Goal: Check status: Check status

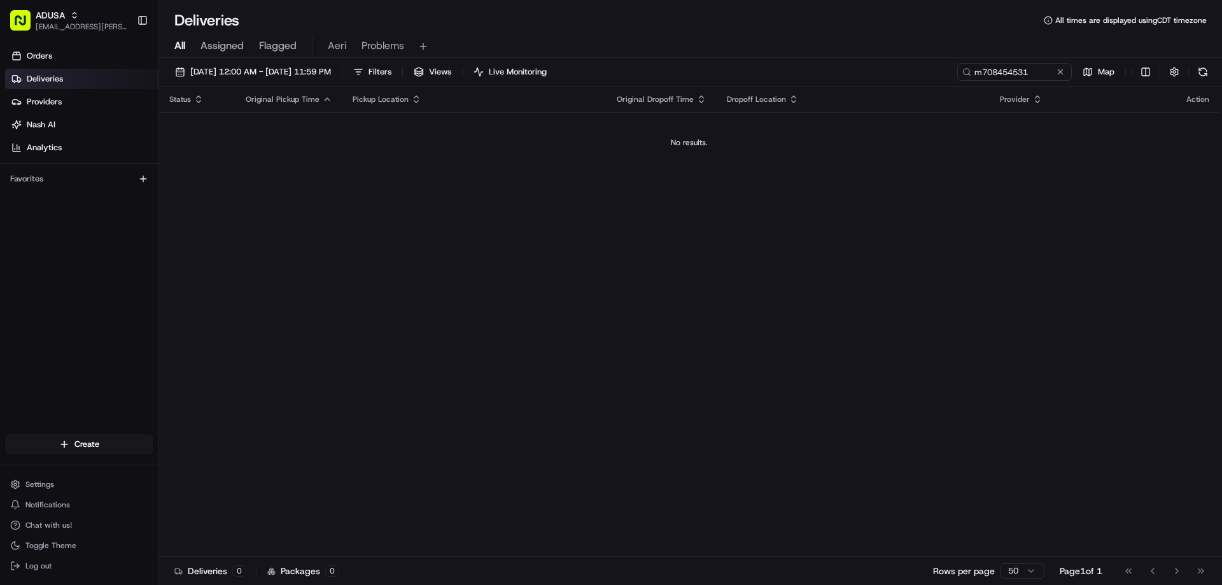
drag, startPoint x: 947, startPoint y: 74, endPoint x: 897, endPoint y: 78, distance: 49.7
click at [910, 76] on div "[DATE] 12:00 AM - [DATE] 11:59 PM Filters Views Live Monitoring m708454531 Map" at bounding box center [690, 75] width 1063 height 24
type input "m708454531"
click at [869, 66] on div "[DATE] 12:00 AM - [DATE] 11:59 PM Filters Views Live Monitoring m708454531 Map" at bounding box center [690, 75] width 1063 height 24
click at [1063, 66] on button at bounding box center [1060, 72] width 13 height 13
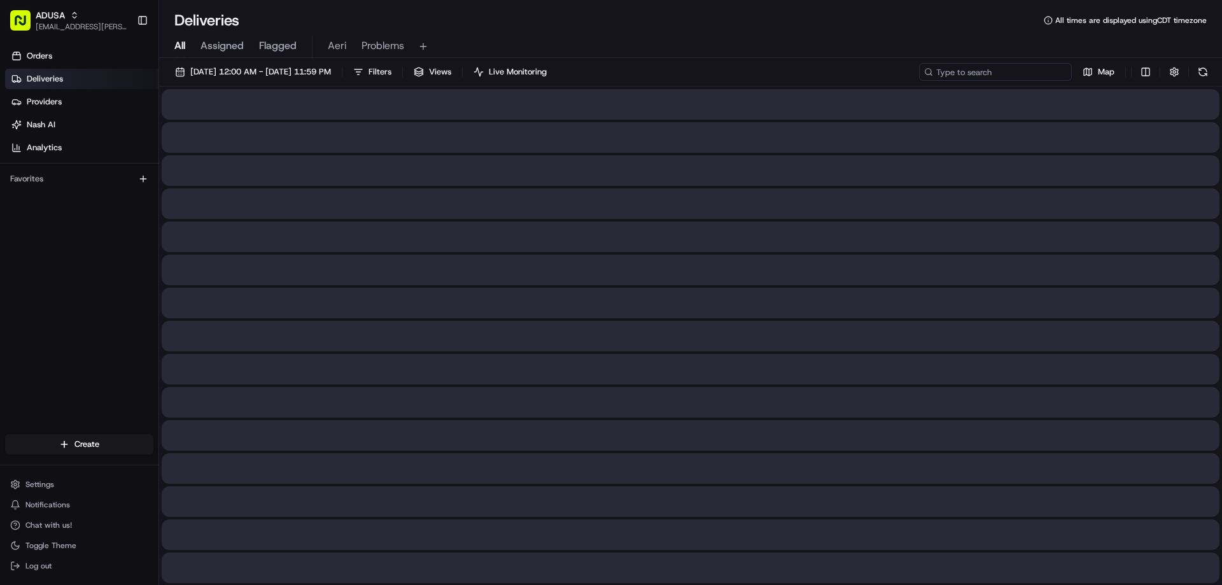
click at [1024, 71] on input at bounding box center [995, 72] width 153 height 18
paste input "m709498464"
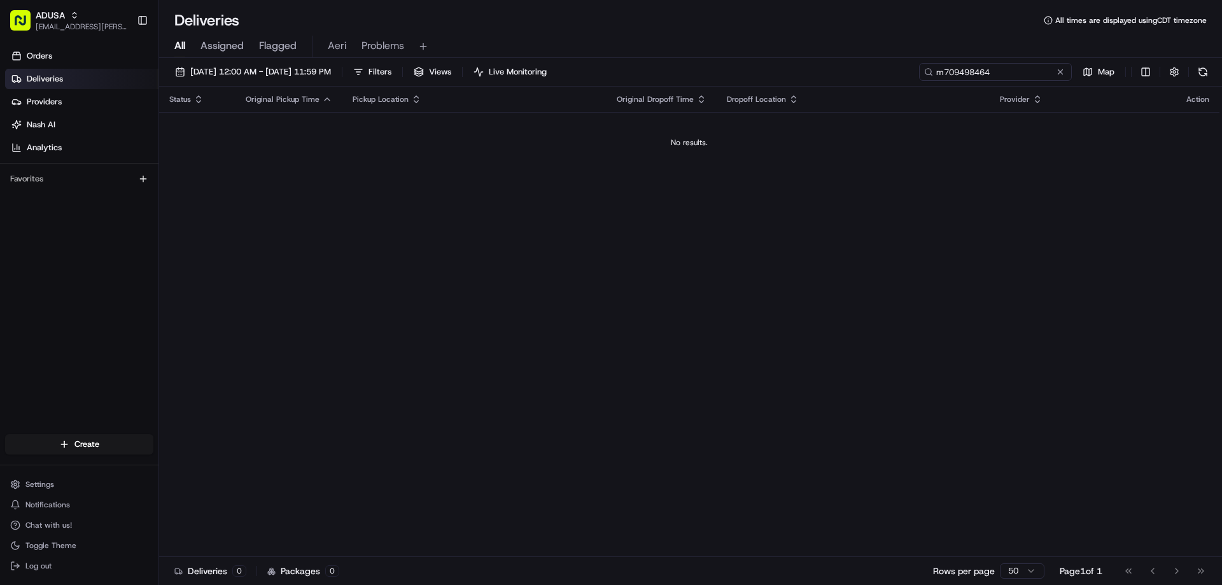
type input "m709498464"
click at [1055, 71] on button at bounding box center [1060, 72] width 13 height 13
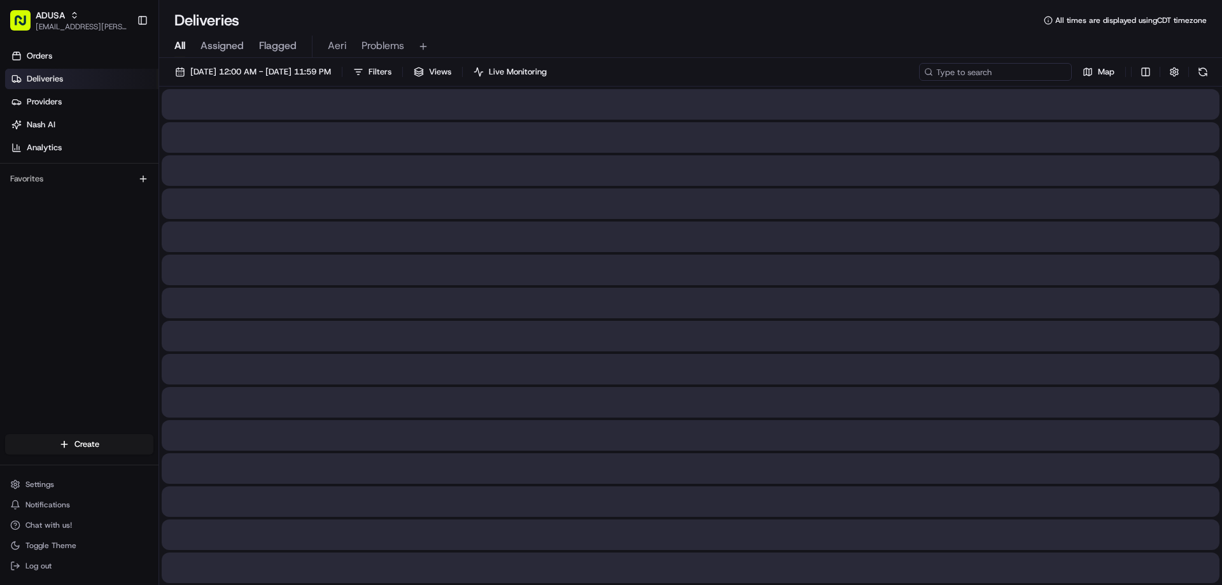
click at [1004, 71] on input at bounding box center [995, 72] width 153 height 18
paste input "m709498464"
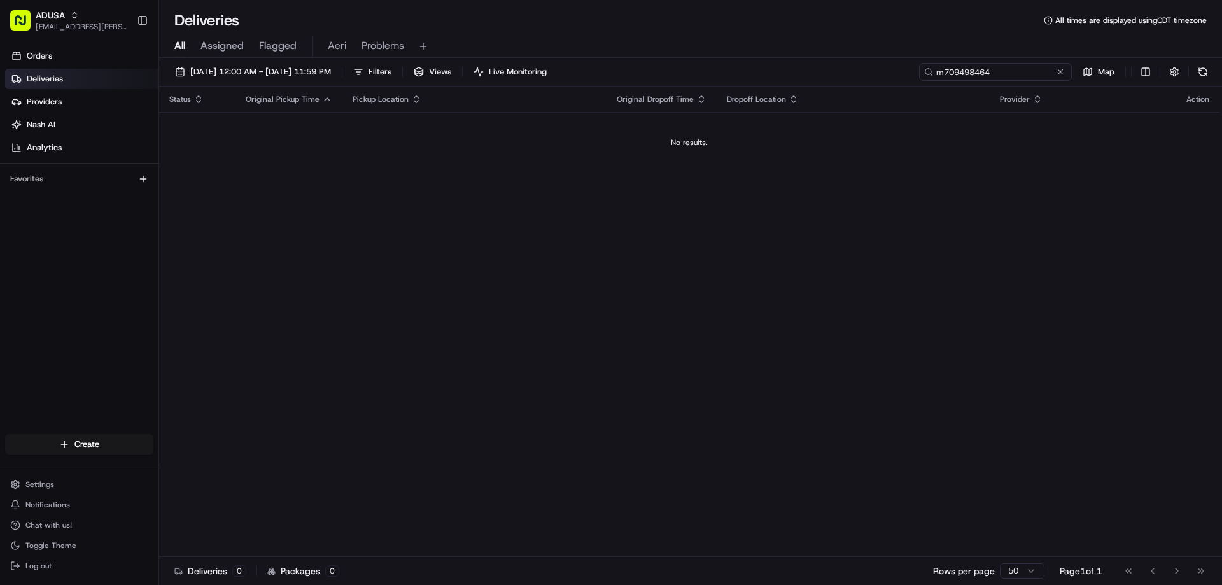
type input "m709498464"
click at [1055, 69] on button at bounding box center [1060, 72] width 13 height 13
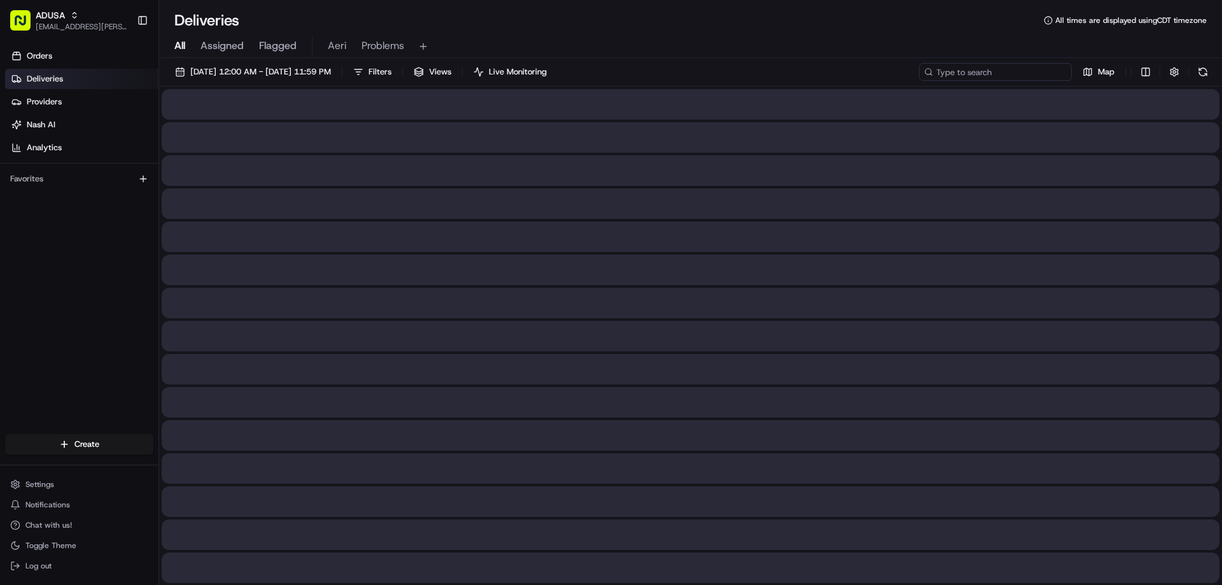
click at [1030, 75] on input at bounding box center [995, 72] width 153 height 18
paste input "m703449331"
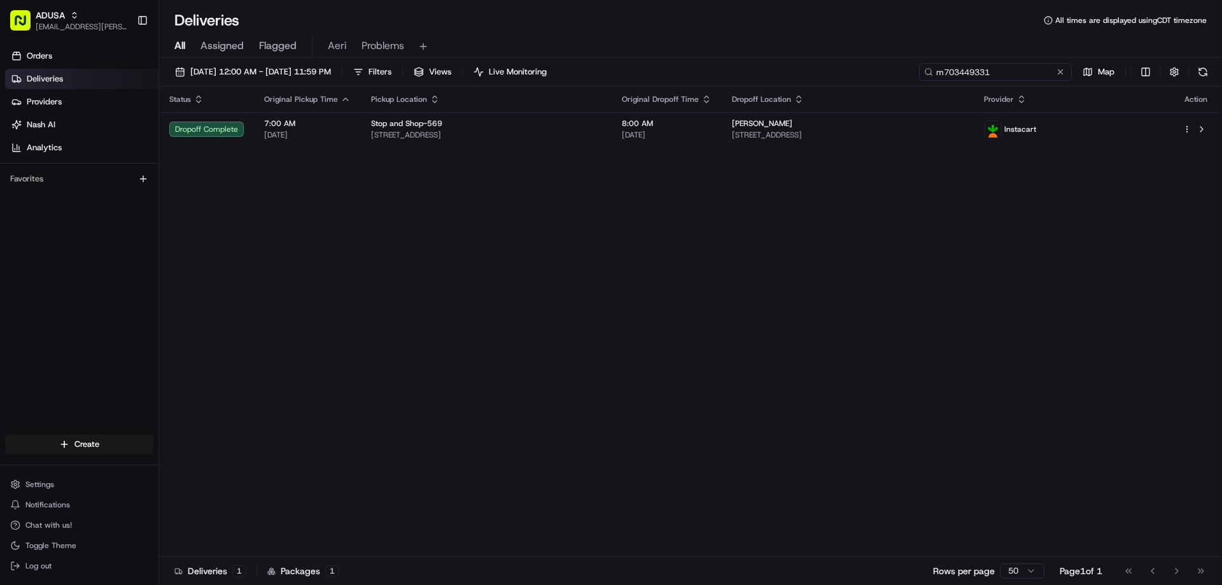
type input "m703449331"
click at [1063, 71] on button at bounding box center [1060, 72] width 13 height 13
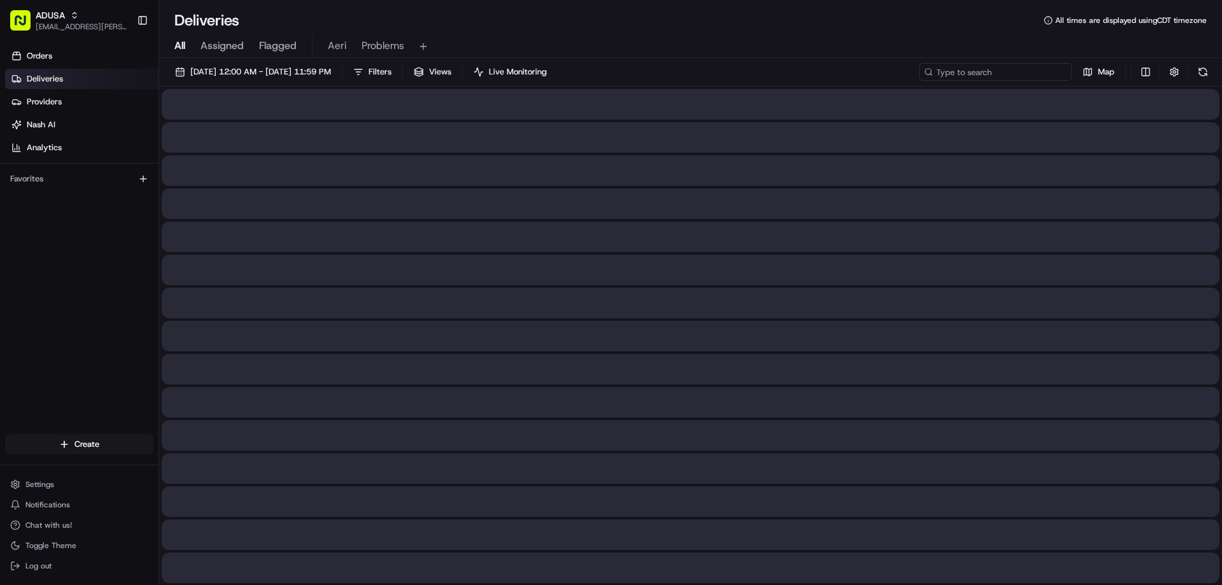
click at [1016, 74] on input at bounding box center [995, 72] width 153 height 18
paste input "m709498464"
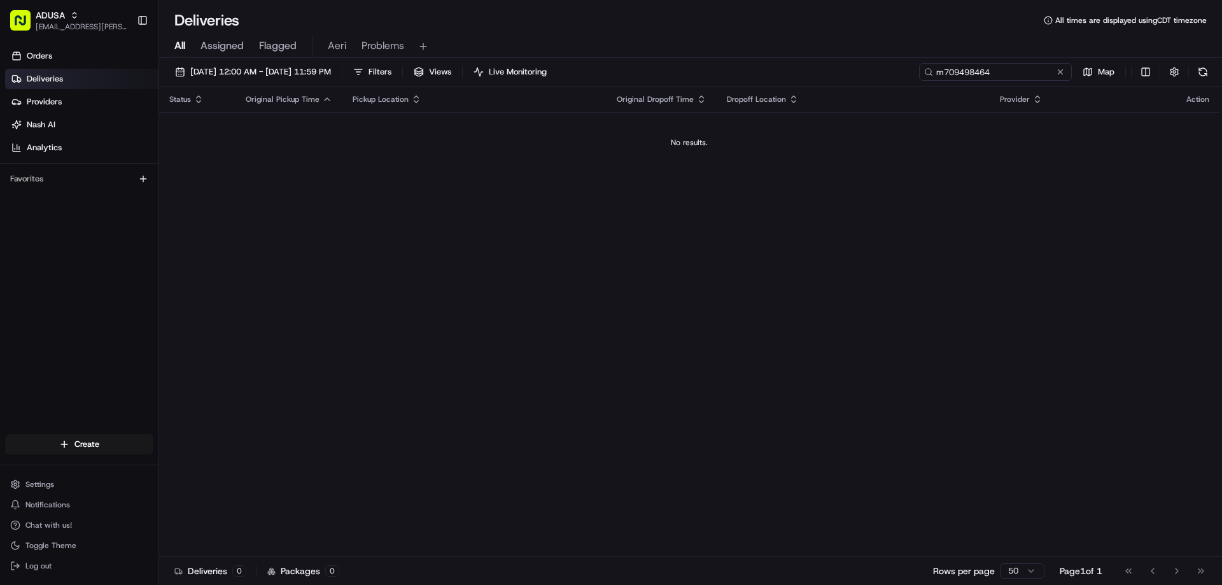
type input "m709498464"
click at [1063, 71] on button at bounding box center [1060, 72] width 13 height 13
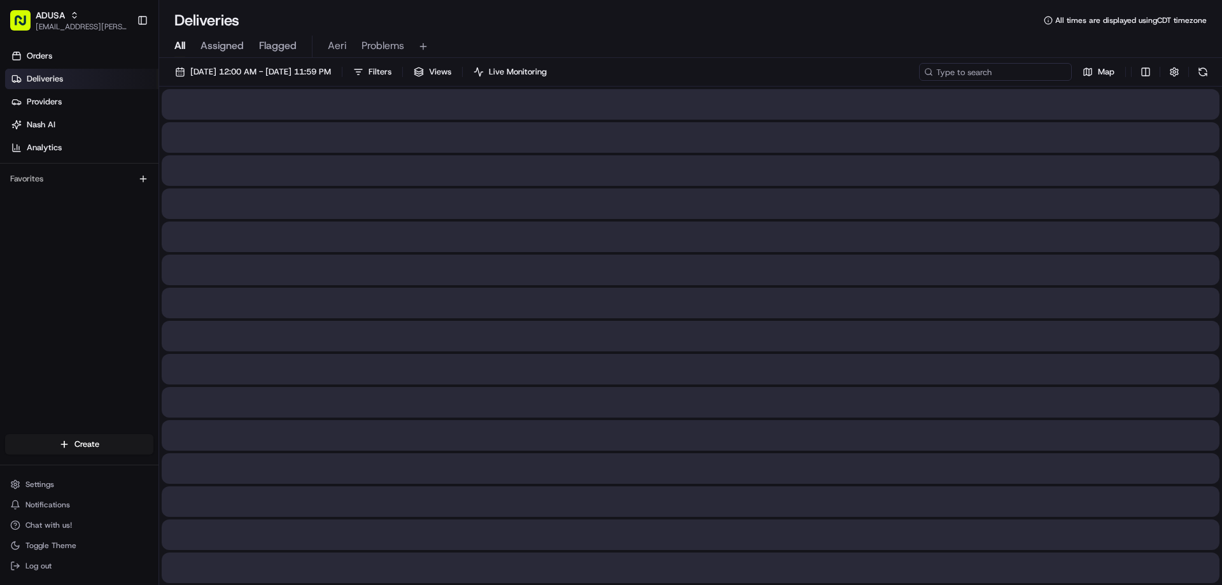
click at [1037, 74] on input at bounding box center [995, 72] width 153 height 18
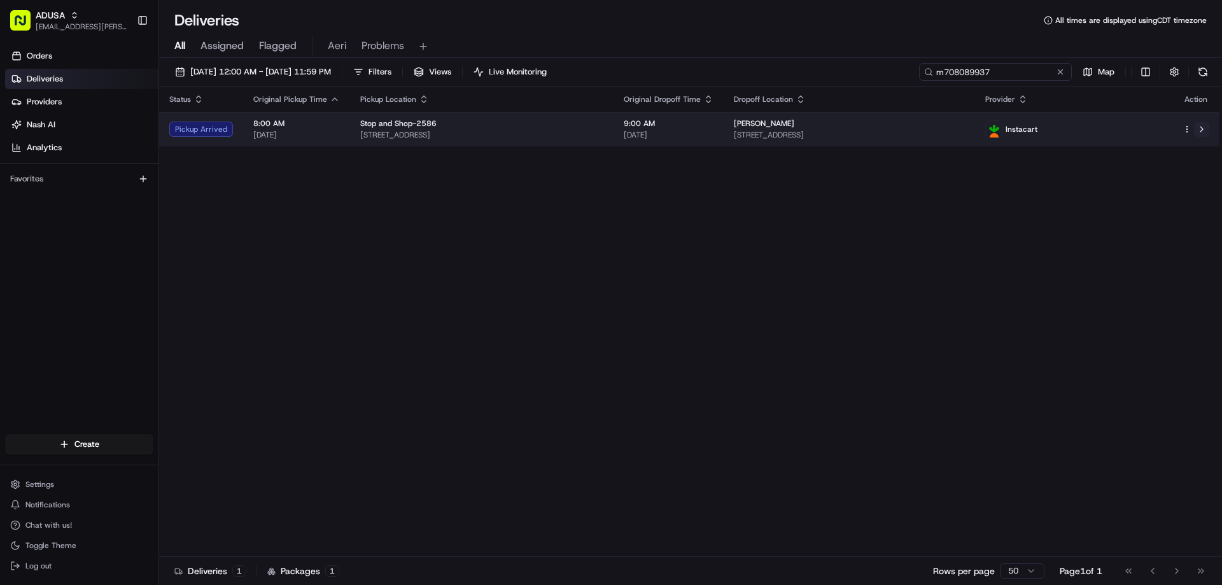
type input "m708089937"
click at [1200, 132] on button at bounding box center [1201, 129] width 15 height 15
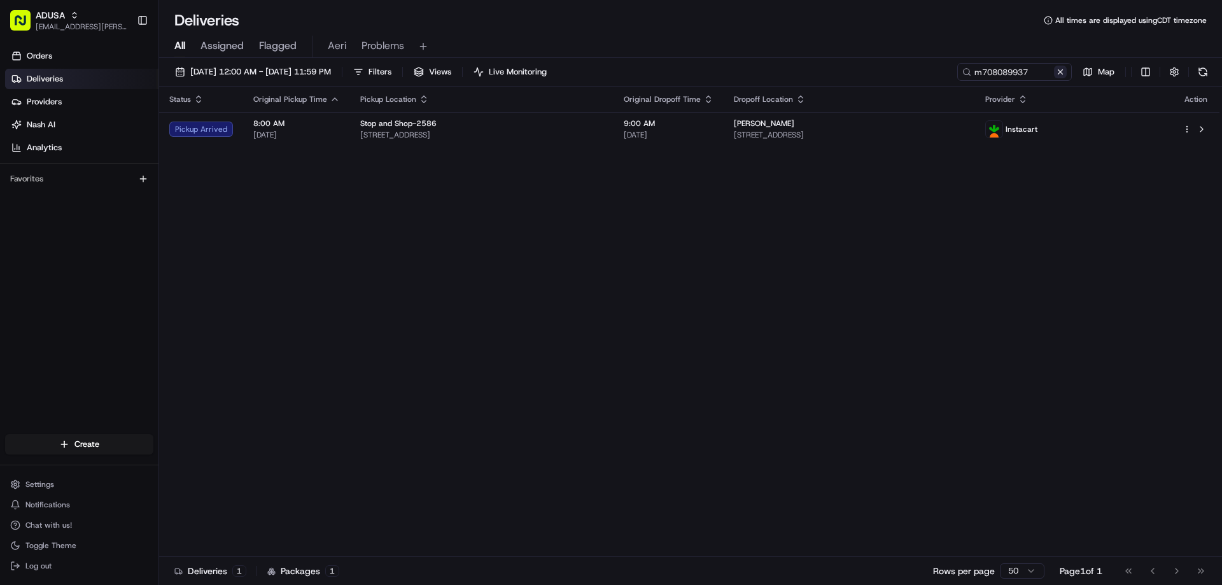
click at [1057, 70] on button at bounding box center [1060, 72] width 13 height 13
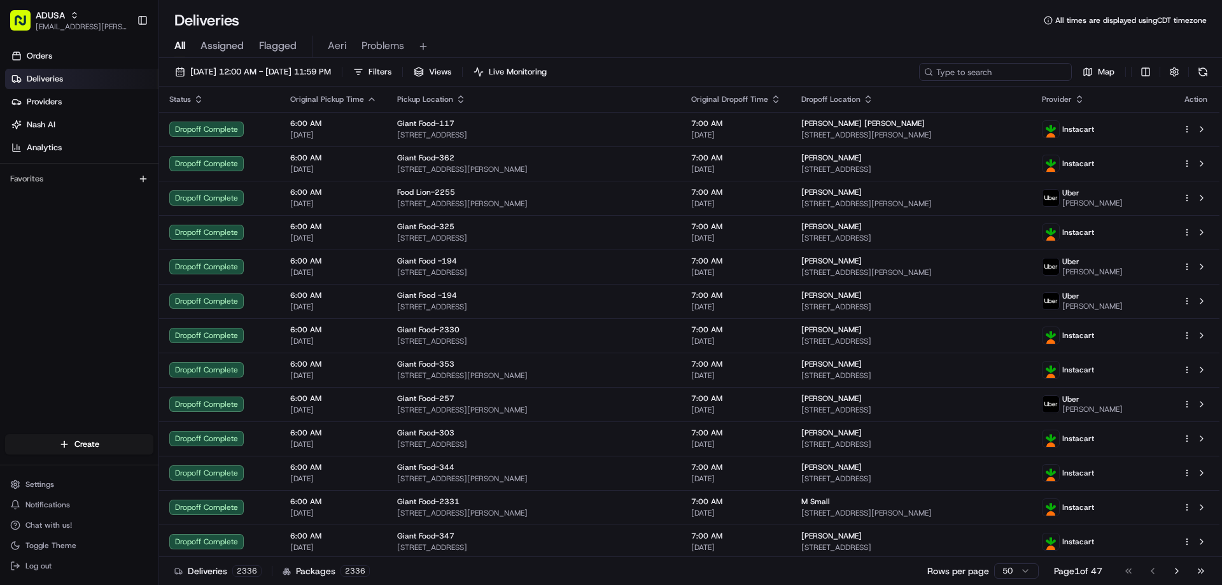
click at [1047, 71] on input at bounding box center [995, 72] width 153 height 18
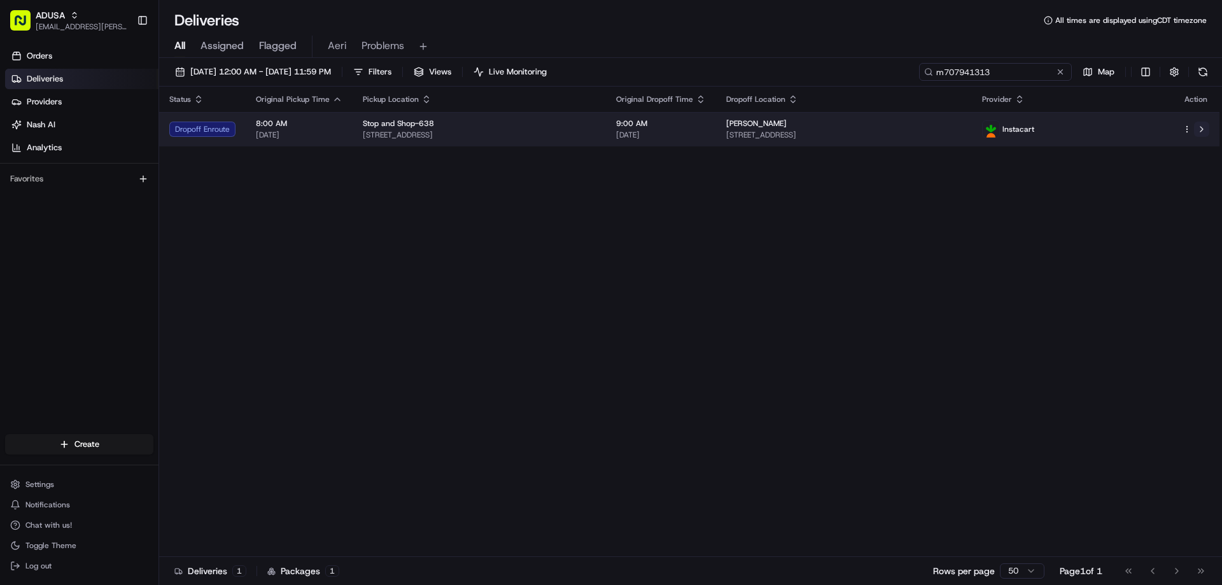
type input "m707941313"
click at [1198, 127] on button at bounding box center [1201, 129] width 15 height 15
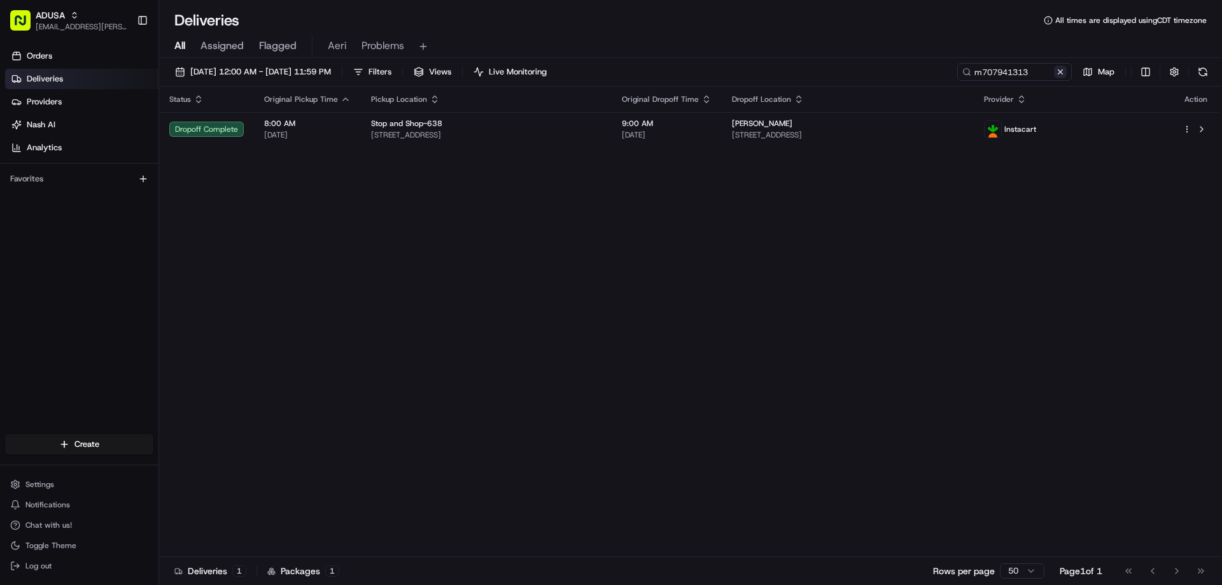
click at [1065, 68] on button at bounding box center [1060, 72] width 13 height 13
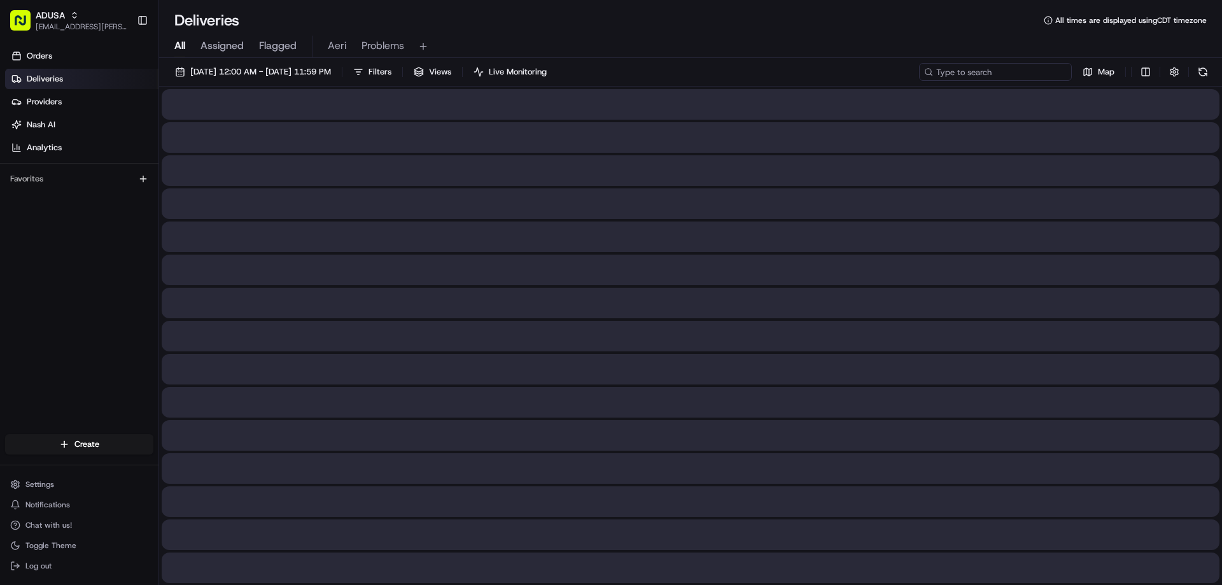
click at [1030, 73] on input at bounding box center [995, 72] width 153 height 18
paste input "m705246825"
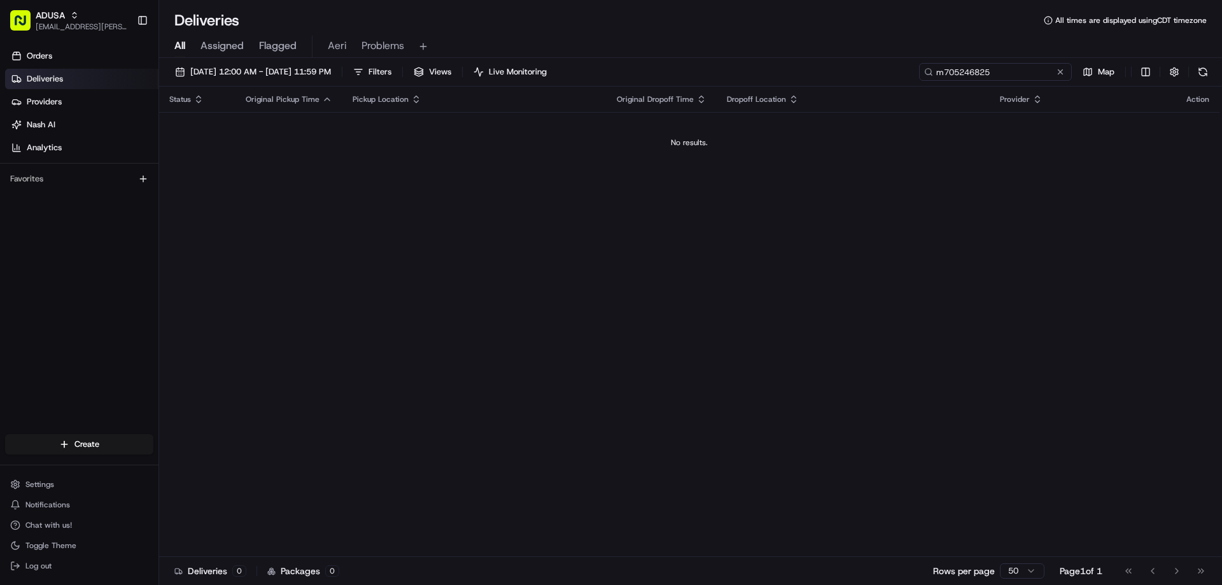
type input "m705246825"
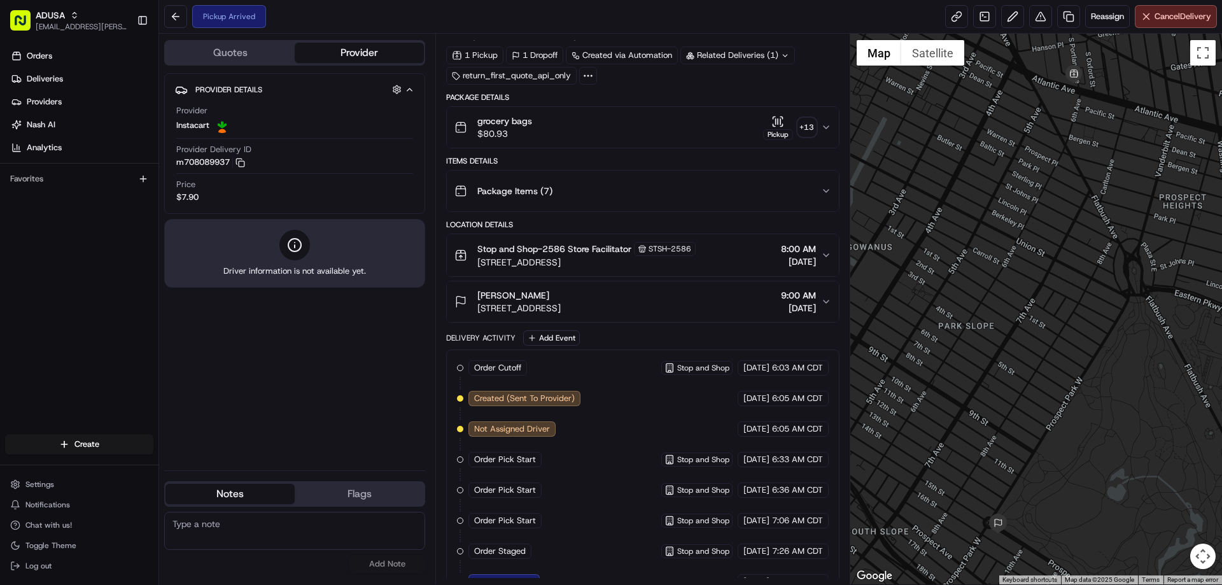
scroll to position [125, 0]
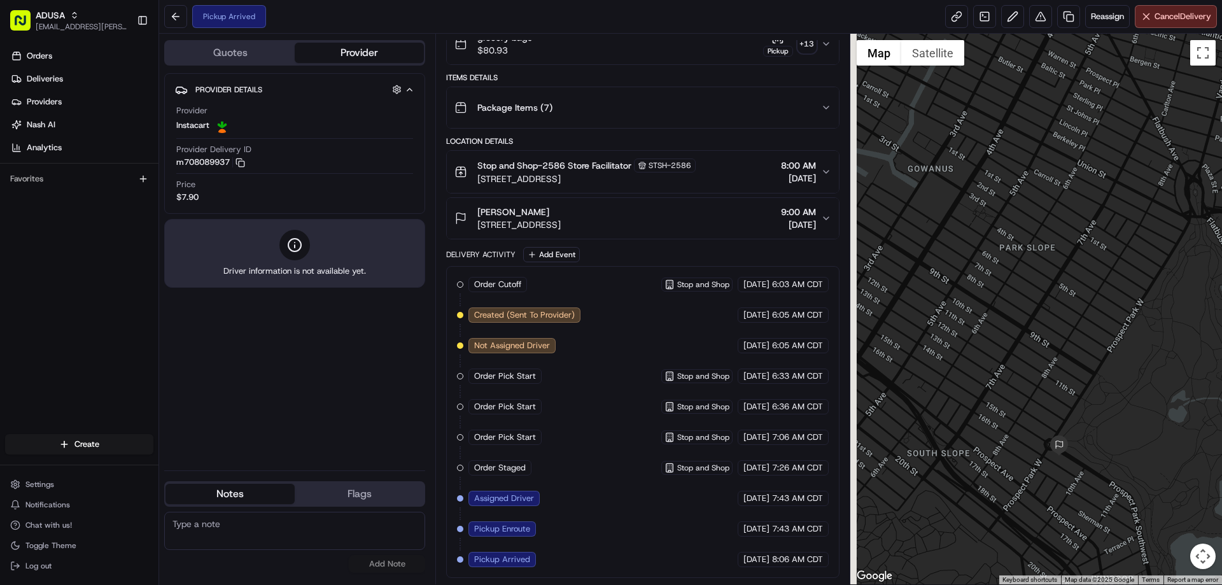
drag, startPoint x: 1046, startPoint y: 210, endPoint x: 1114, endPoint y: 138, distance: 98.6
click at [1113, 139] on div at bounding box center [1036, 309] width 372 height 550
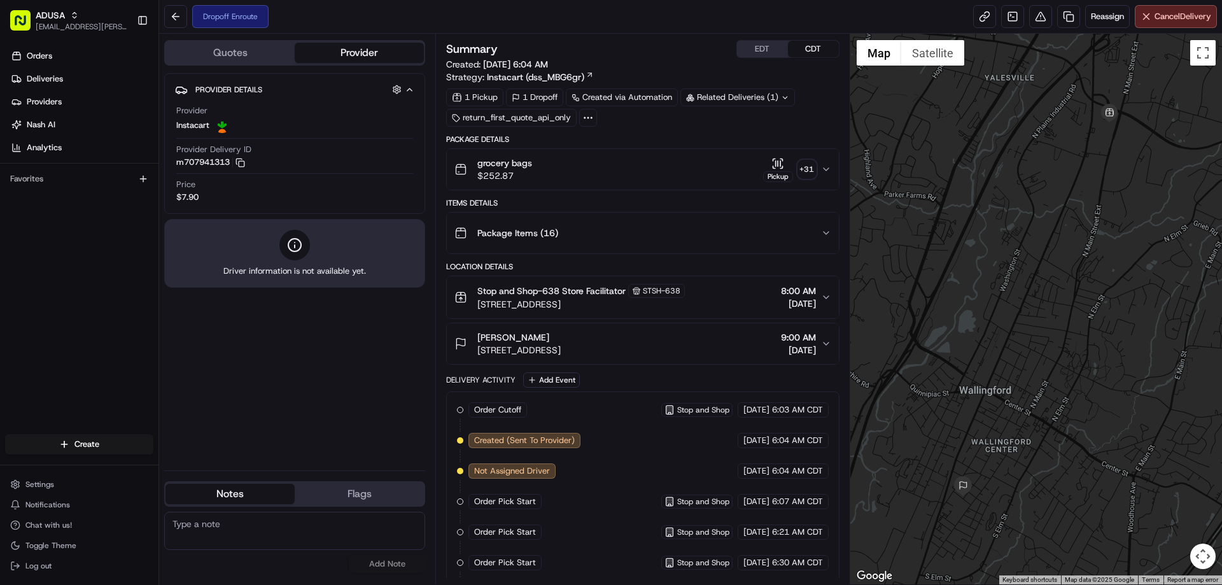
drag, startPoint x: 1029, startPoint y: 328, endPoint x: 1014, endPoint y: 267, distance: 63.0
click at [1025, 310] on div at bounding box center [1036, 309] width 372 height 550
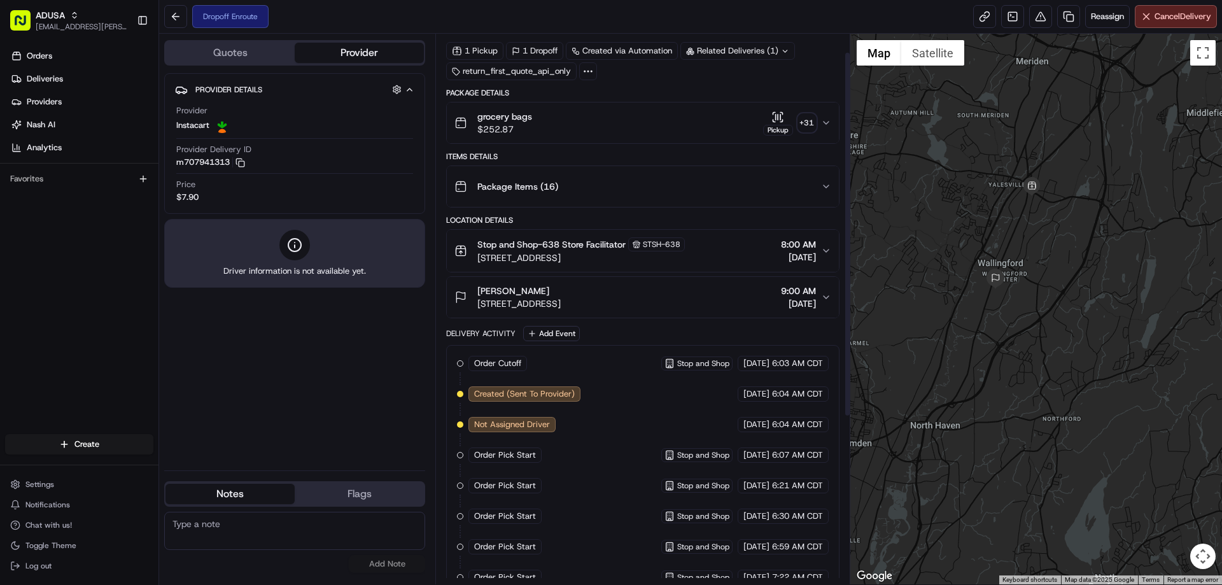
scroll to position [278, 0]
